Goal: Check status: Check status

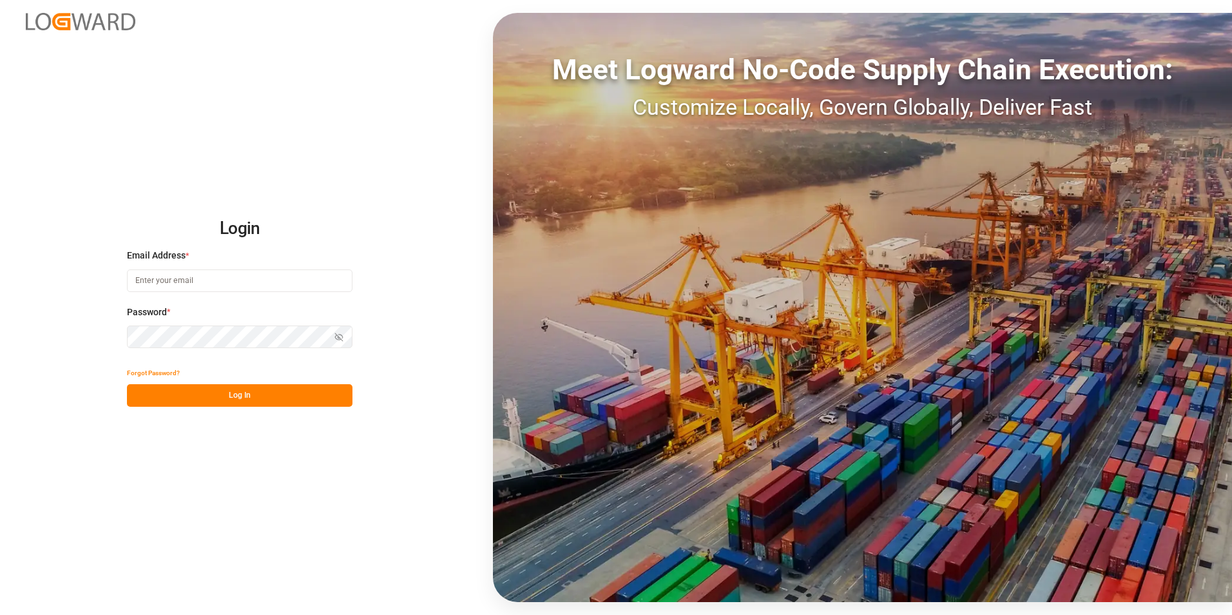
type input "[EMAIL_ADDRESS][DOMAIN_NAME]"
click at [218, 401] on button "Log In" at bounding box center [239, 395] width 225 height 23
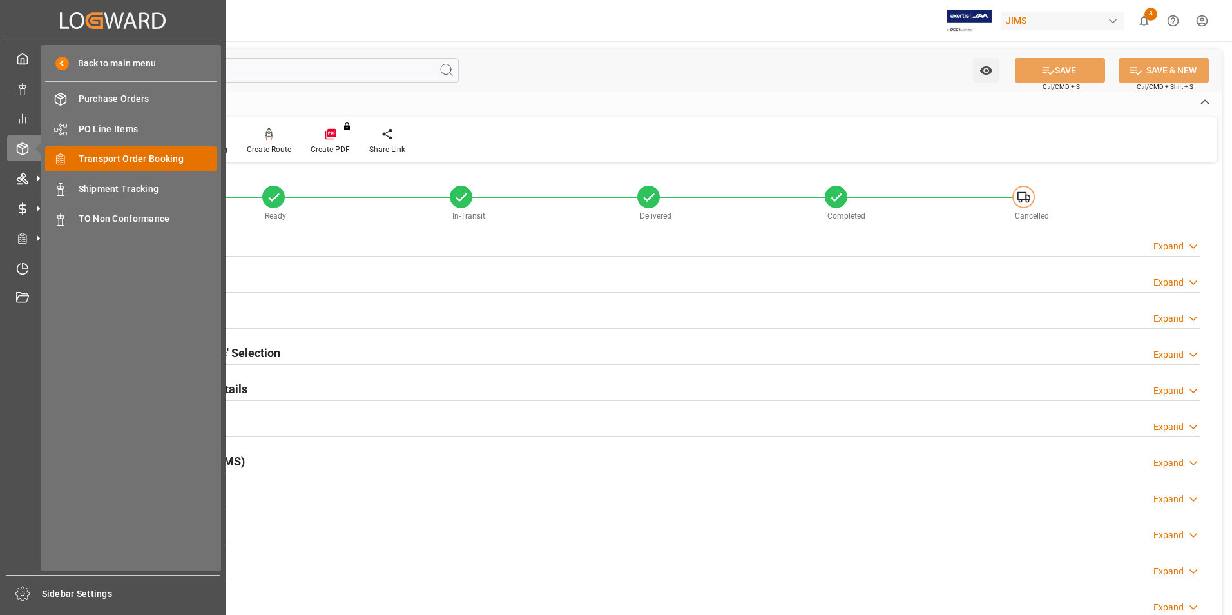
click at [133, 160] on span "Transport Order Booking" at bounding box center [148, 159] width 138 height 14
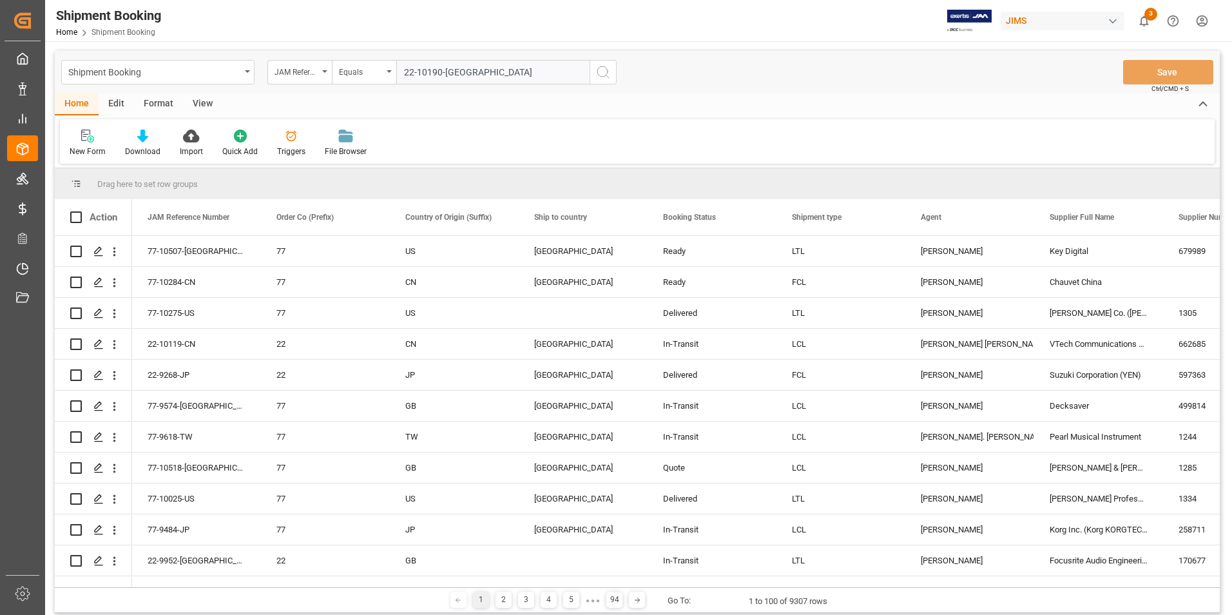
type input "22-10190-[GEOGRAPHIC_DATA]"
click at [606, 72] on icon "search button" at bounding box center [602, 71] width 15 height 15
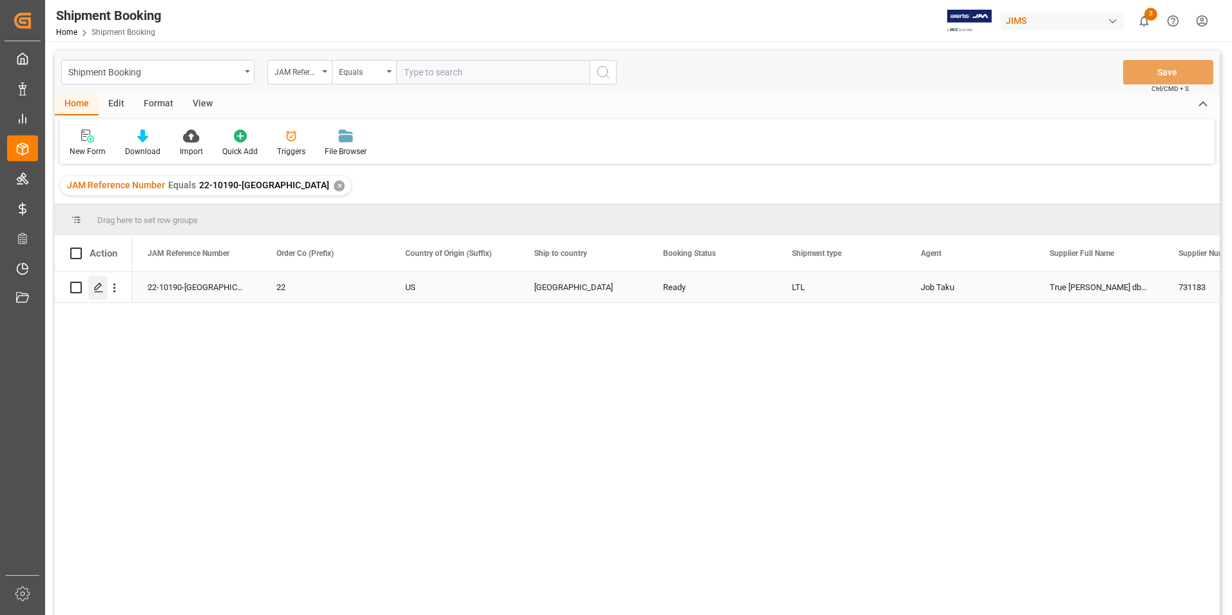
click at [90, 288] on div "Press SPACE to select this row." at bounding box center [97, 288] width 19 height 24
